Goal: Transaction & Acquisition: Purchase product/service

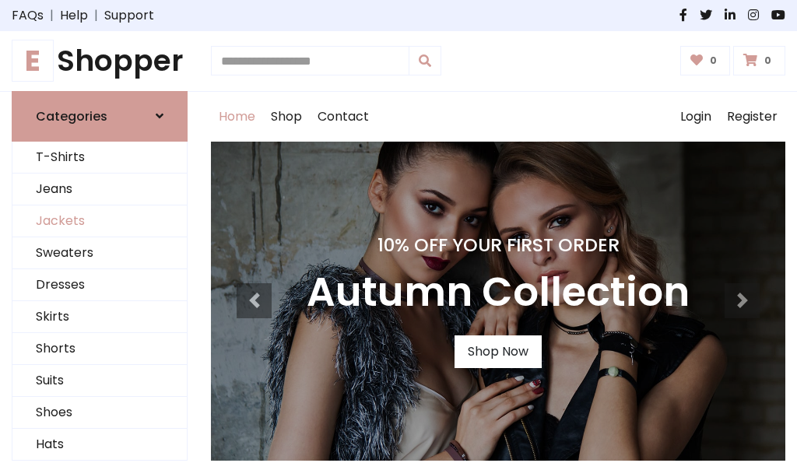
click at [100, 221] on link "Jackets" at bounding box center [99, 221] width 174 height 32
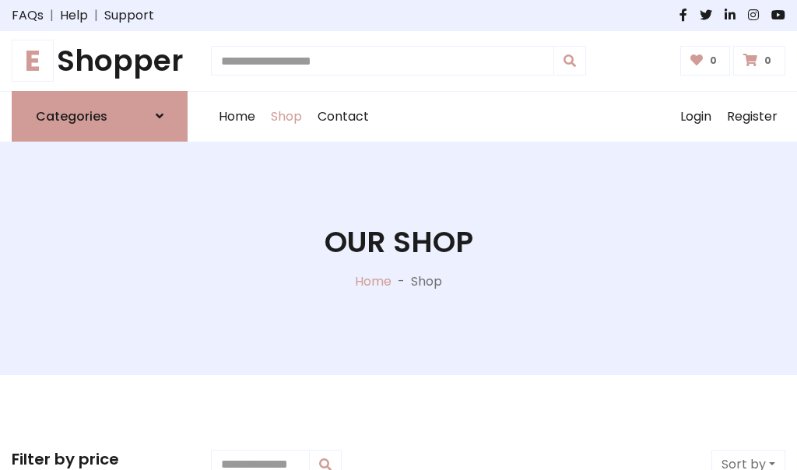
scroll to position [704, 0]
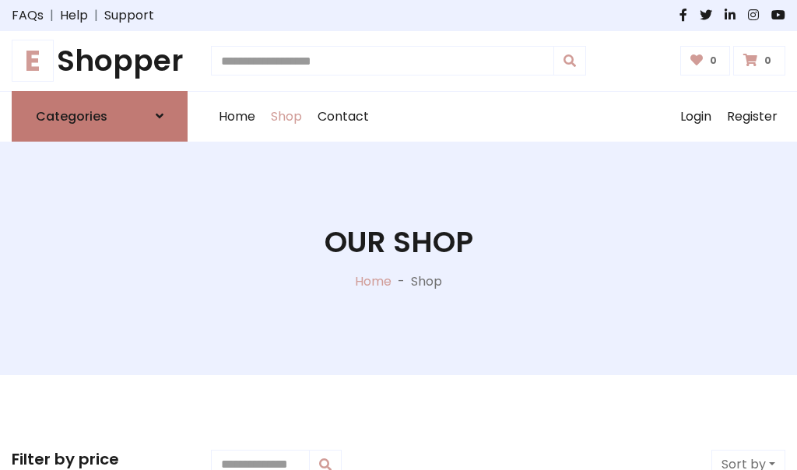
click at [100, 116] on h6 "Categories" at bounding box center [72, 116] width 72 height 15
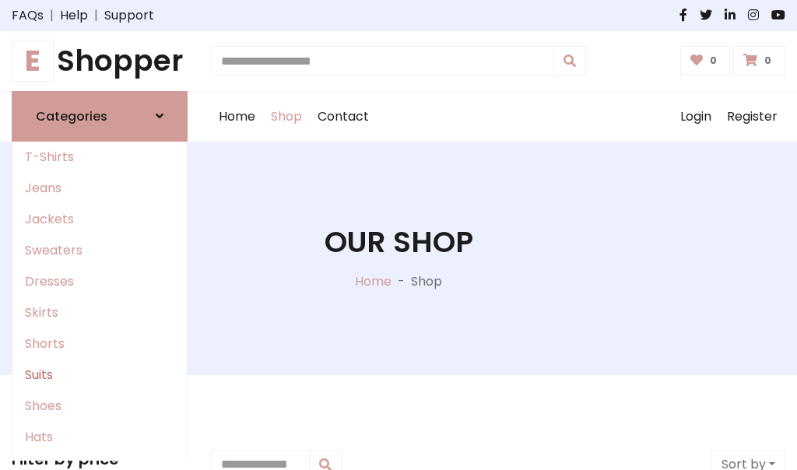
click at [100, 374] on link "Suits" at bounding box center [99, 375] width 174 height 31
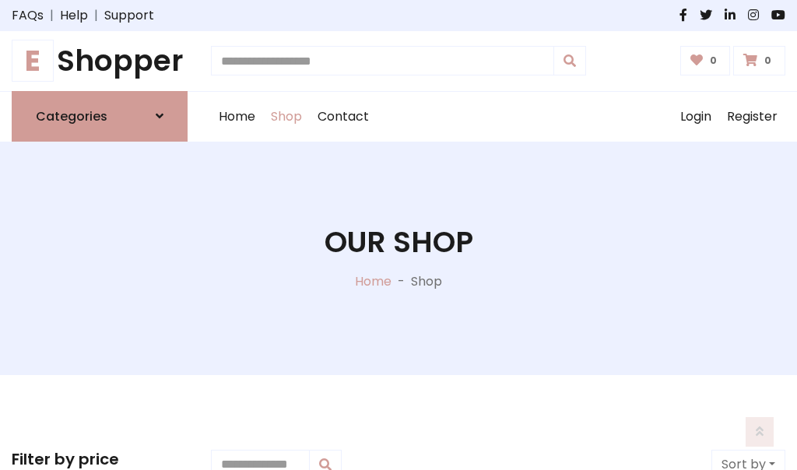
scroll to position [1125, 0]
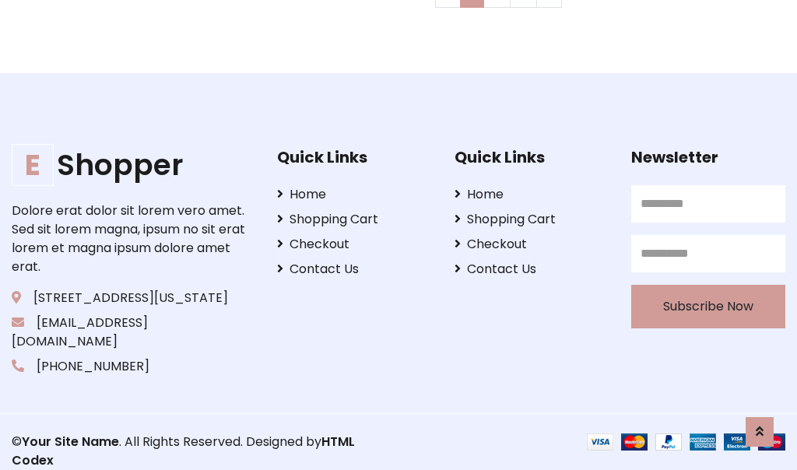
scroll to position [0, 0]
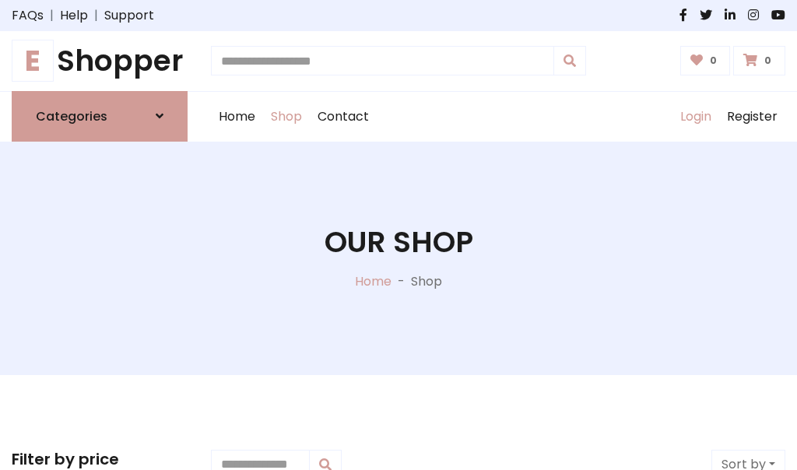
click at [695, 116] on link "Login" at bounding box center [695, 117] width 47 height 50
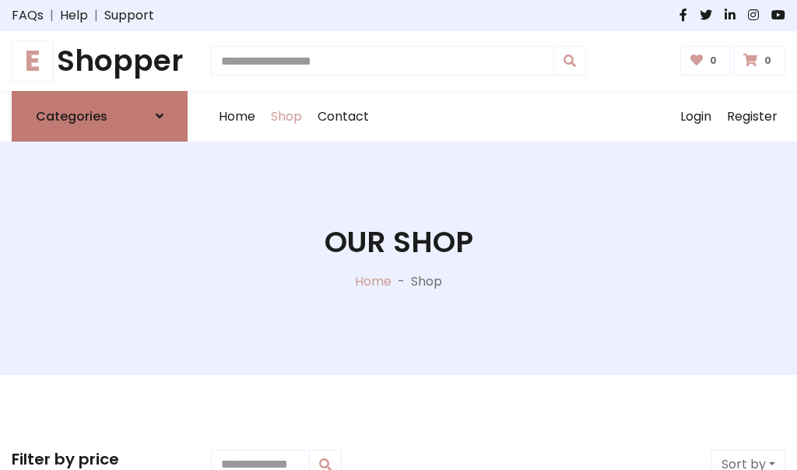
click at [160, 116] on icon at bounding box center [160, 116] width 8 height 12
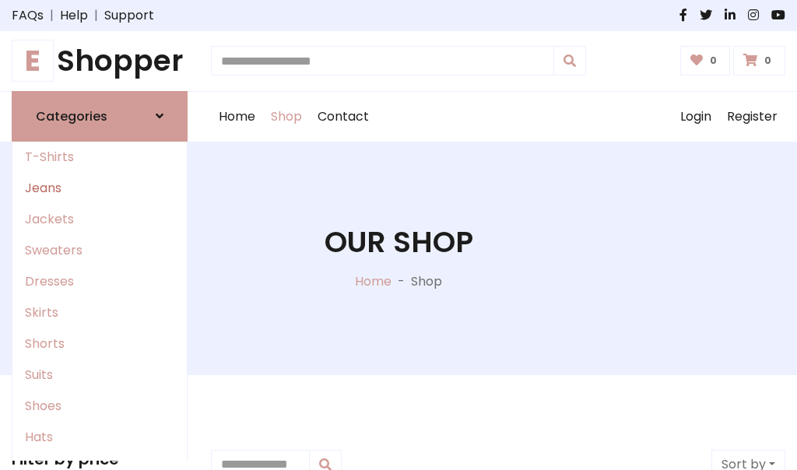
click at [100, 188] on link "Jeans" at bounding box center [99, 188] width 174 height 31
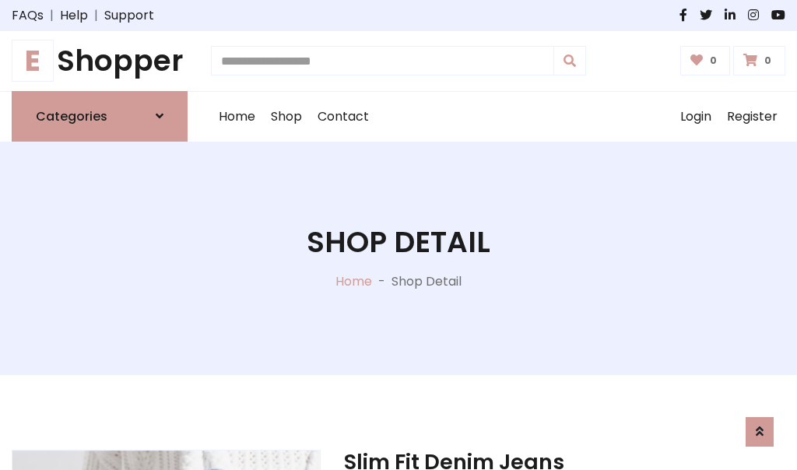
scroll to position [1455, 0]
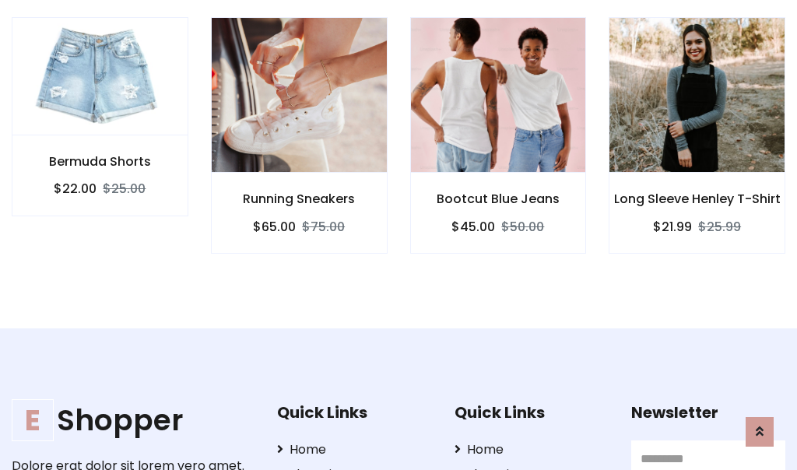
scroll to position [1453, 0]
